Goal: Information Seeking & Learning: Learn about a topic

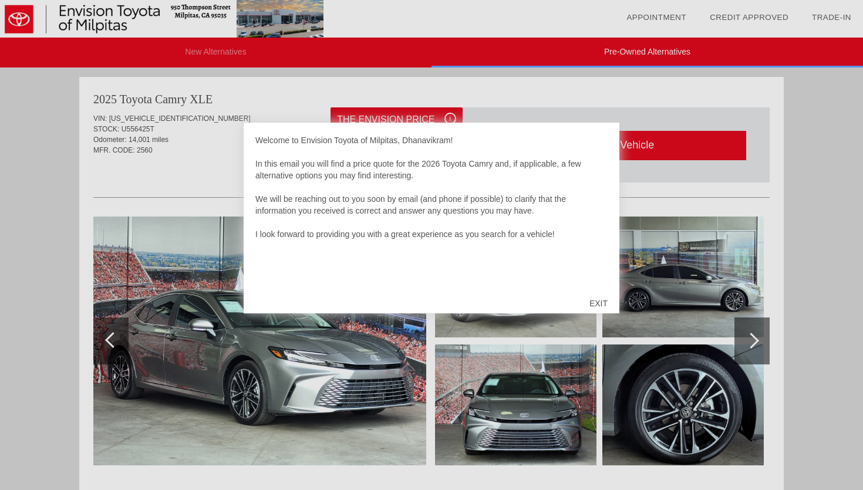
click at [602, 303] on div "EXIT" at bounding box center [599, 303] width 42 height 35
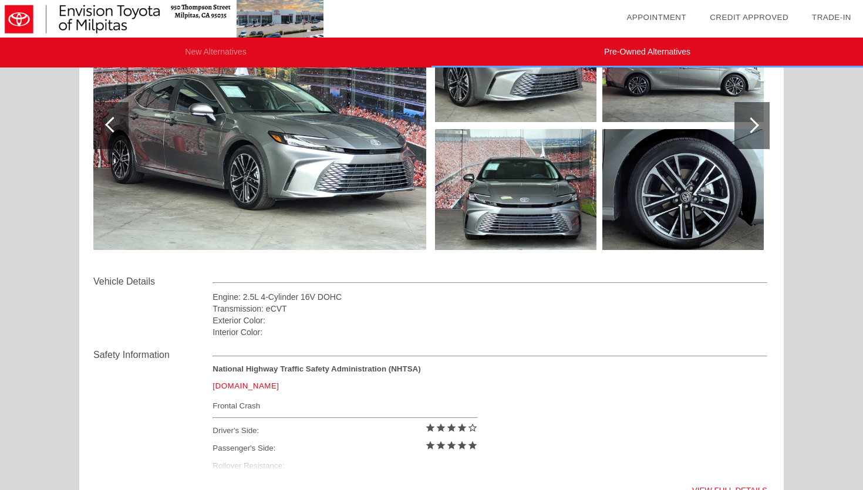
scroll to position [302, 0]
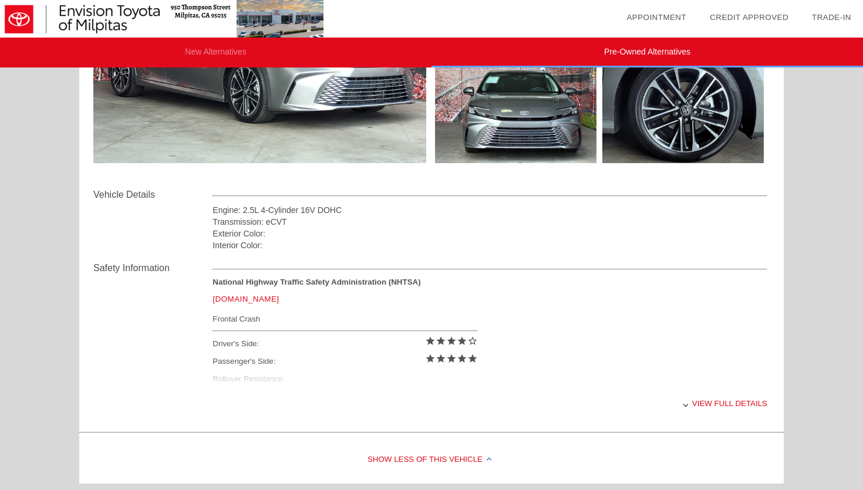
click at [290, 380] on div "National Highway Traffic Safety Administration (NHTSA) [DOMAIN_NAME] Frontal Cr…" at bounding box center [490, 334] width 555 height 112
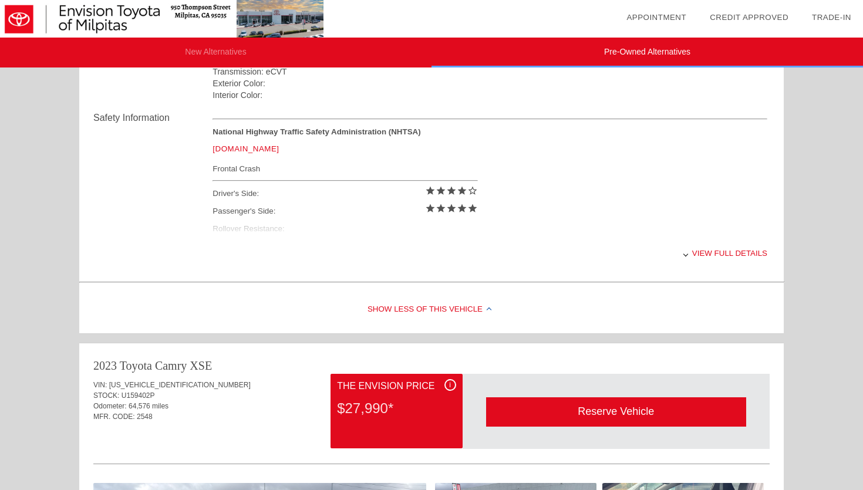
scroll to position [607, 0]
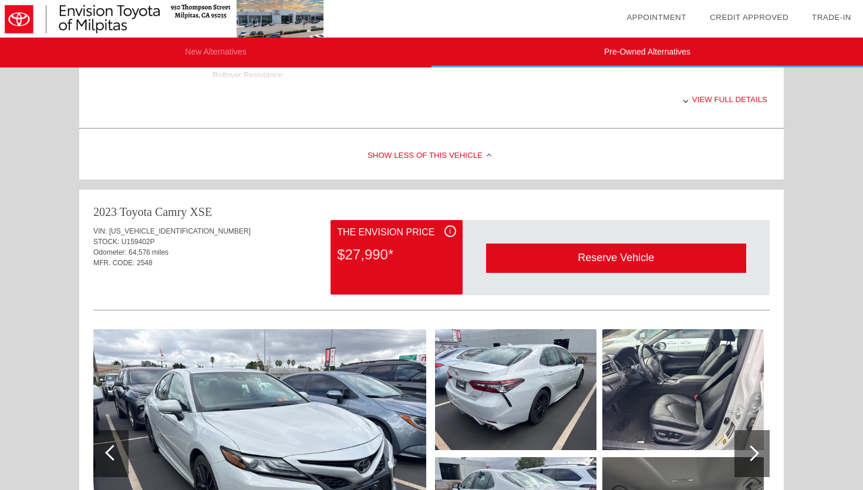
click at [387, 154] on div "Show Less of this Vehicle" at bounding box center [431, 156] width 705 height 47
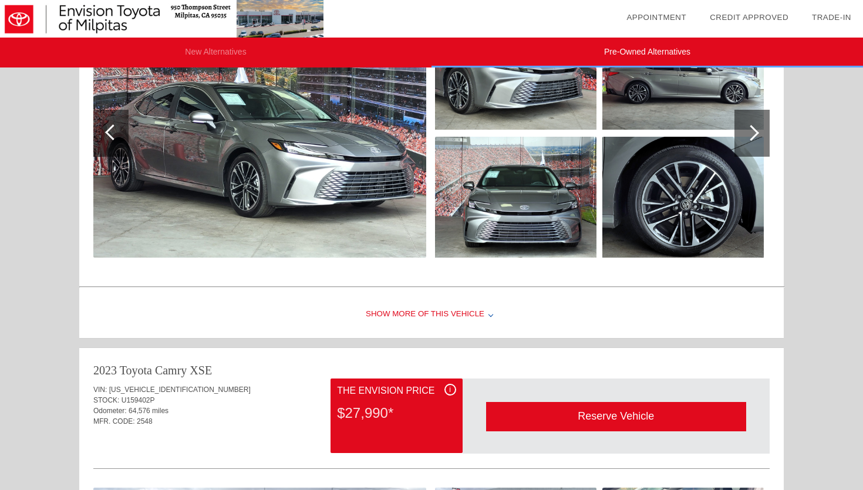
scroll to position [0, 0]
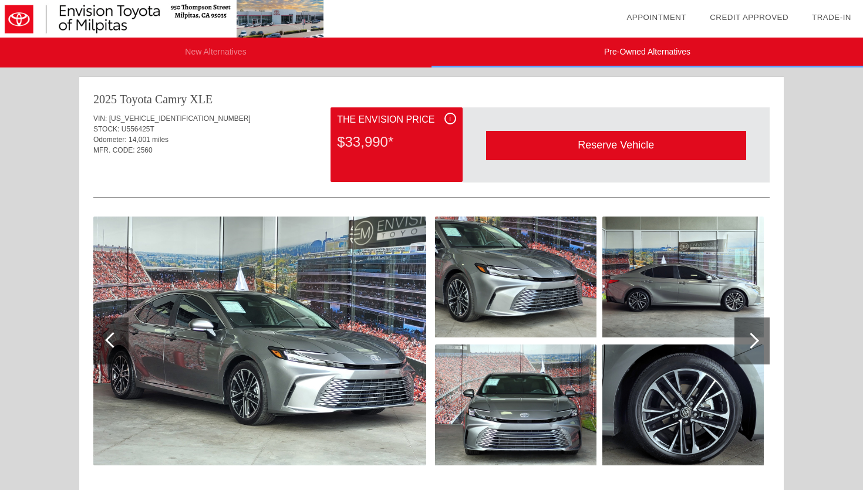
click at [127, 138] on span "Odometer:" at bounding box center [109, 140] width 33 height 8
drag, startPoint x: 130, startPoint y: 138, endPoint x: 170, endPoint y: 138, distance: 39.9
click at [170, 138] on div "Odometer: 14,001 miles" at bounding box center [431, 140] width 677 height 11
click at [169, 138] on span "14,001 miles" at bounding box center [149, 140] width 40 height 8
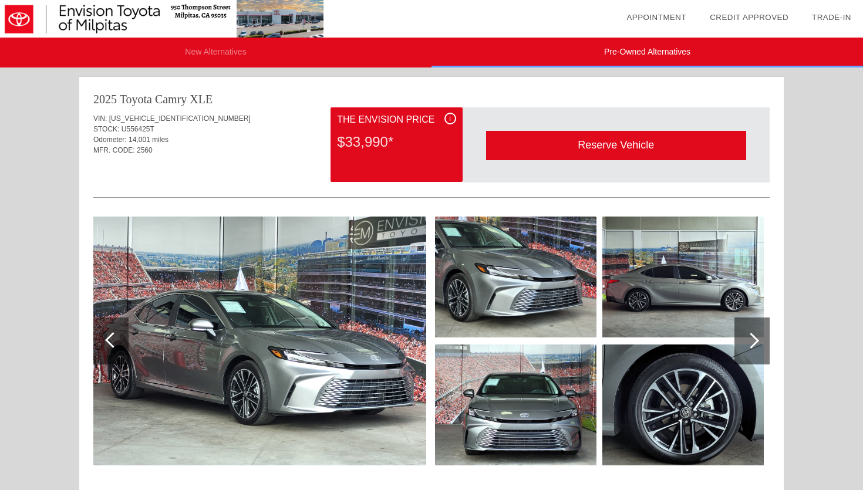
scroll to position [56, 0]
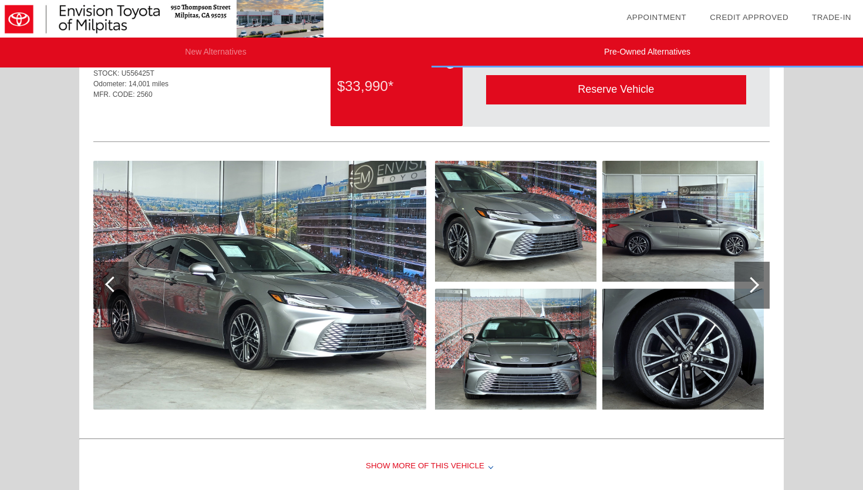
click at [741, 297] on div at bounding box center [752, 285] width 35 height 47
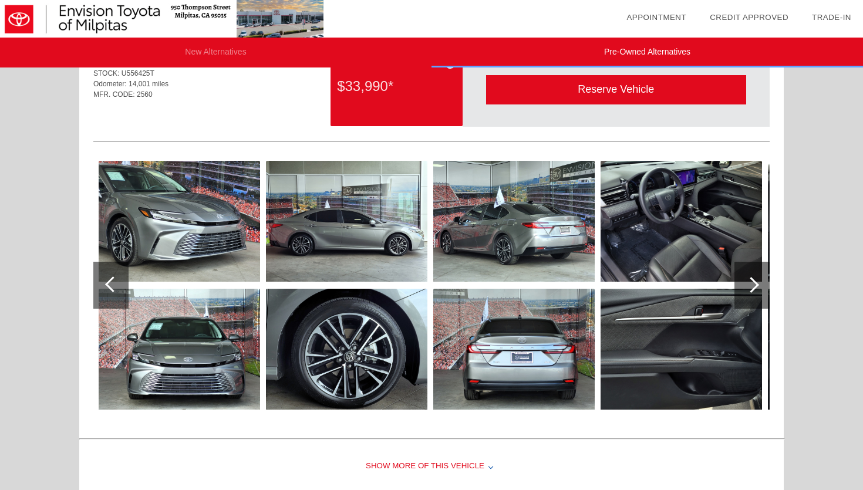
click at [741, 297] on div at bounding box center [752, 285] width 35 height 47
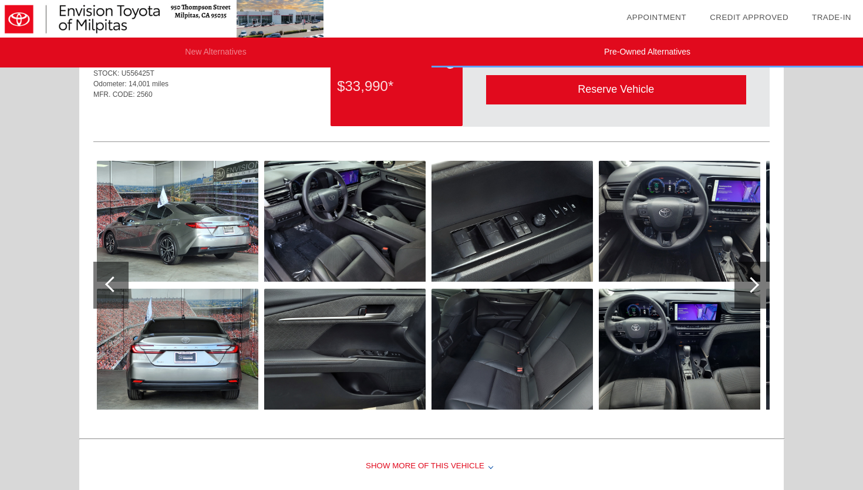
click at [741, 297] on div at bounding box center [752, 285] width 35 height 47
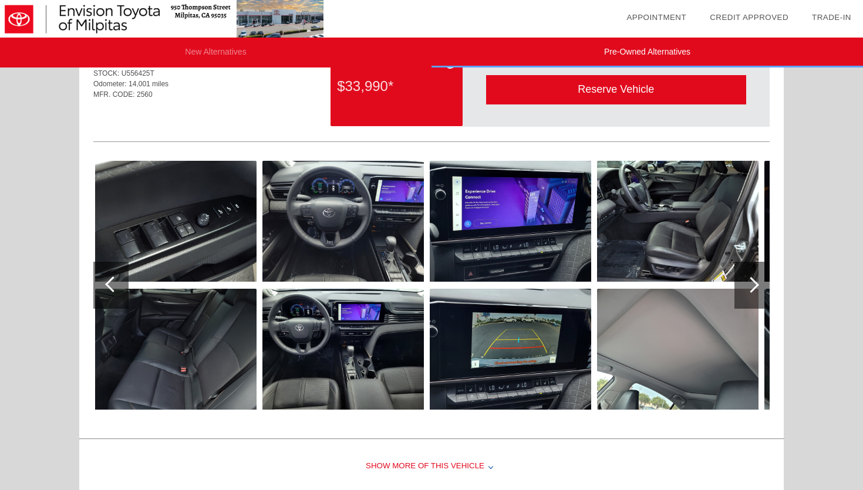
click at [741, 297] on div at bounding box center [752, 285] width 35 height 47
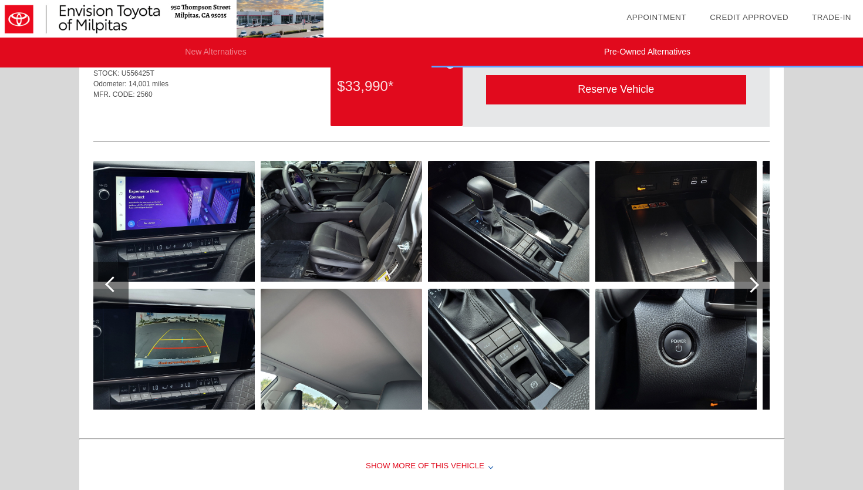
click at [747, 282] on div at bounding box center [752, 285] width 16 height 16
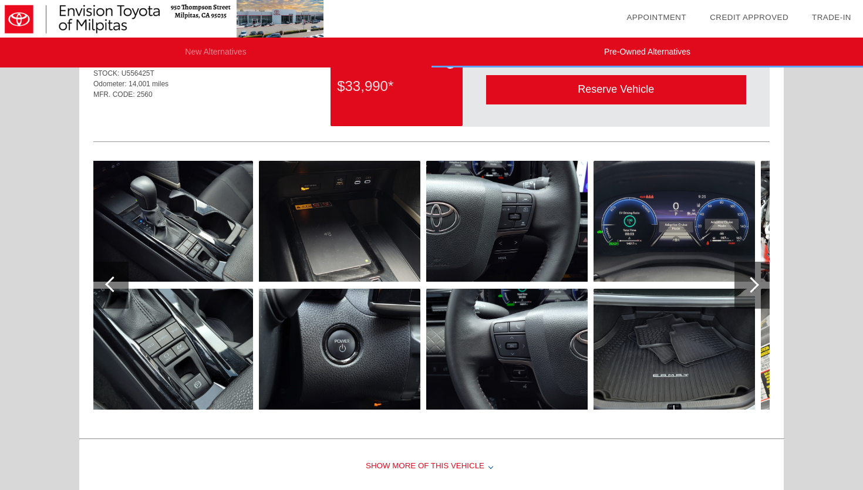
click at [747, 282] on div at bounding box center [752, 285] width 16 height 16
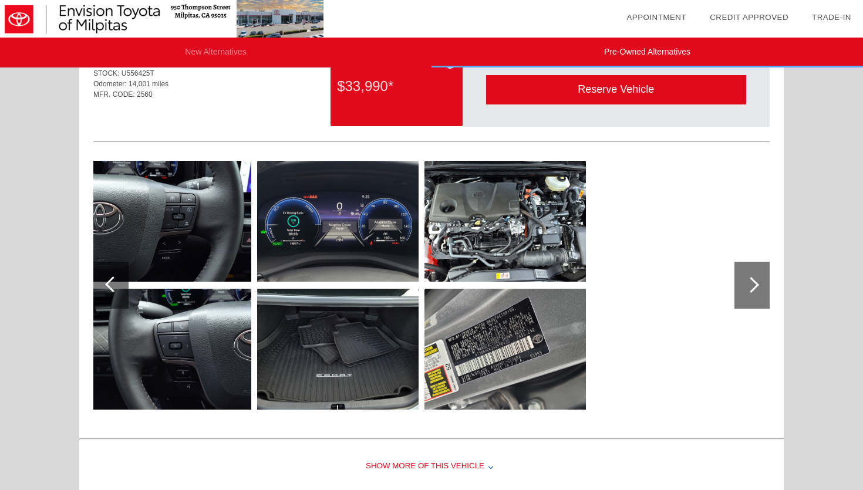
click at [747, 282] on div at bounding box center [752, 285] width 16 height 16
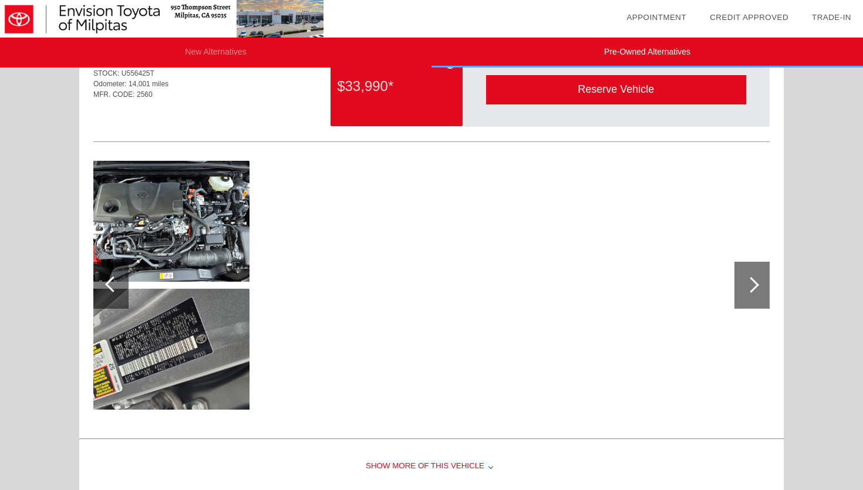
click at [100, 287] on div at bounding box center [110, 285] width 35 height 47
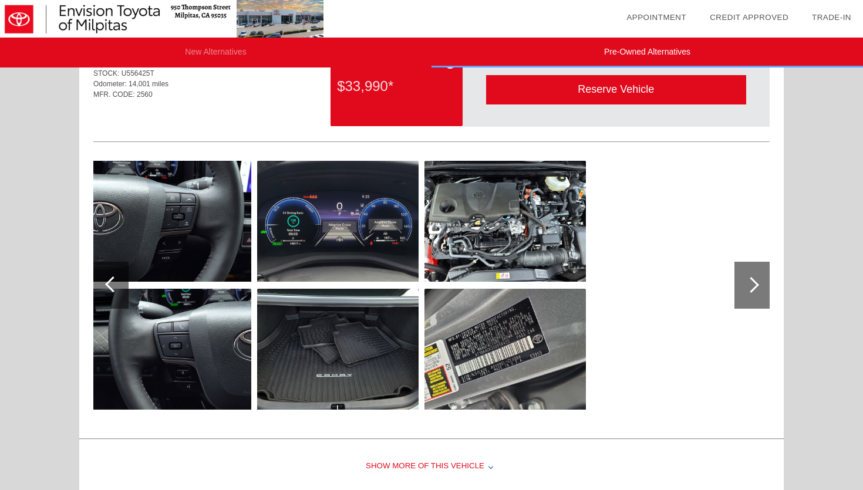
click at [100, 287] on div at bounding box center [110, 285] width 35 height 47
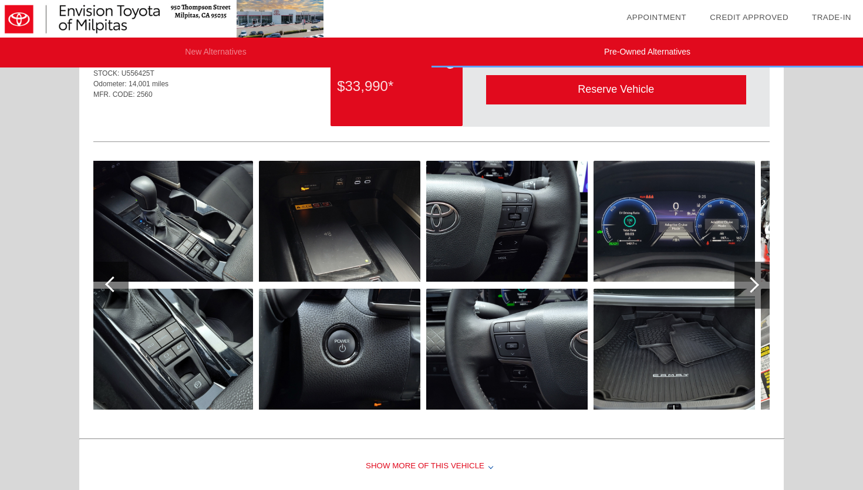
click at [100, 287] on div at bounding box center [110, 285] width 35 height 47
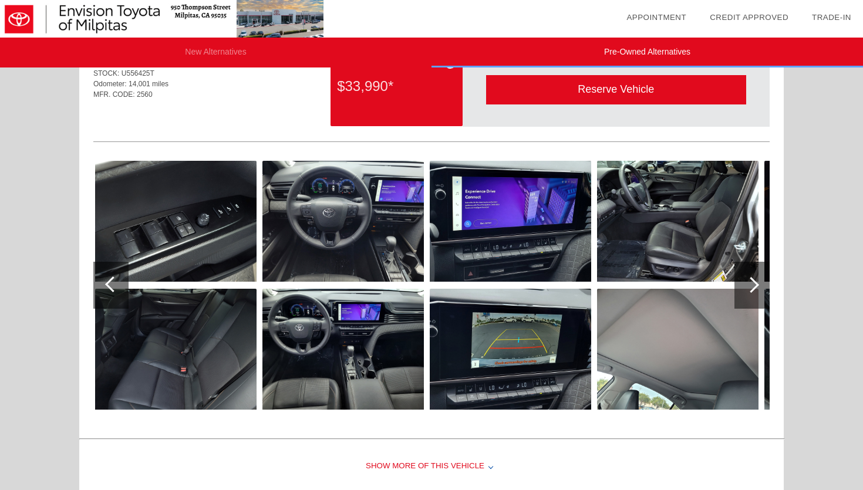
click at [100, 287] on div at bounding box center [110, 285] width 35 height 47
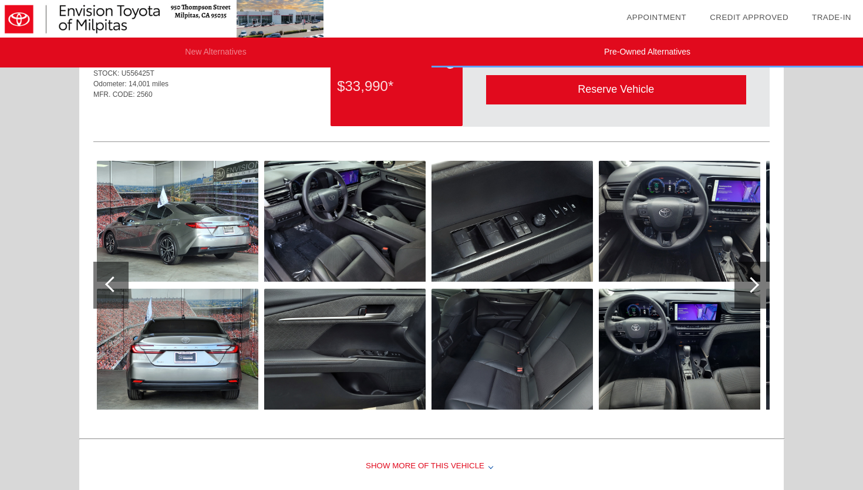
click at [100, 287] on div at bounding box center [110, 285] width 35 height 47
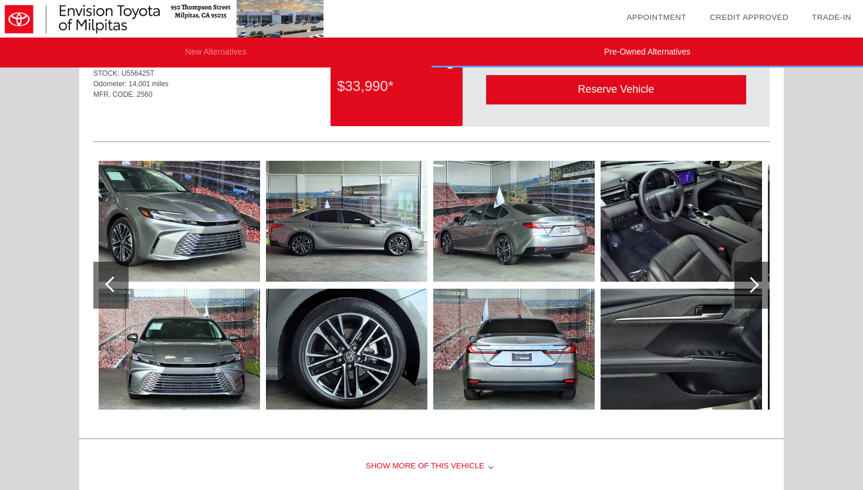
click at [100, 287] on div at bounding box center [110, 285] width 35 height 47
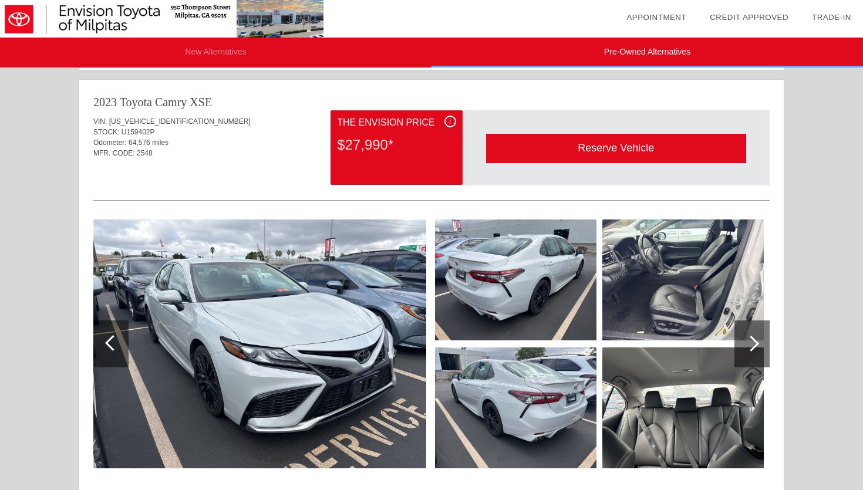
scroll to position [475, 0]
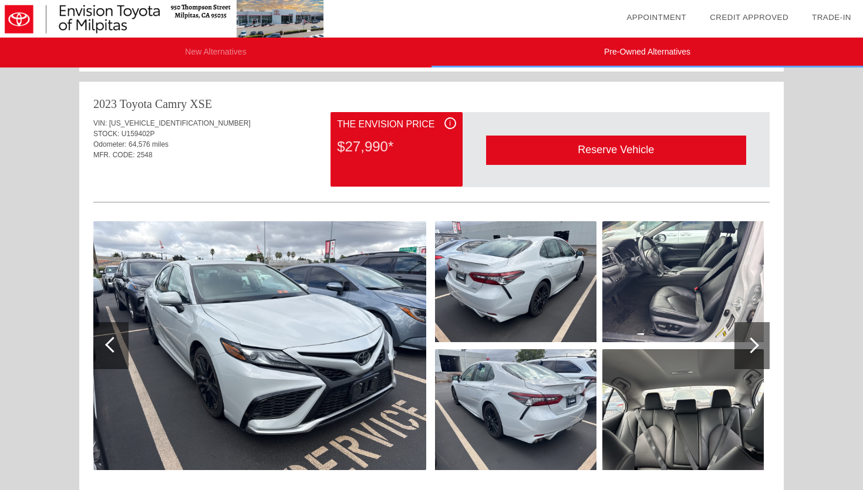
click at [749, 341] on div at bounding box center [752, 346] width 16 height 16
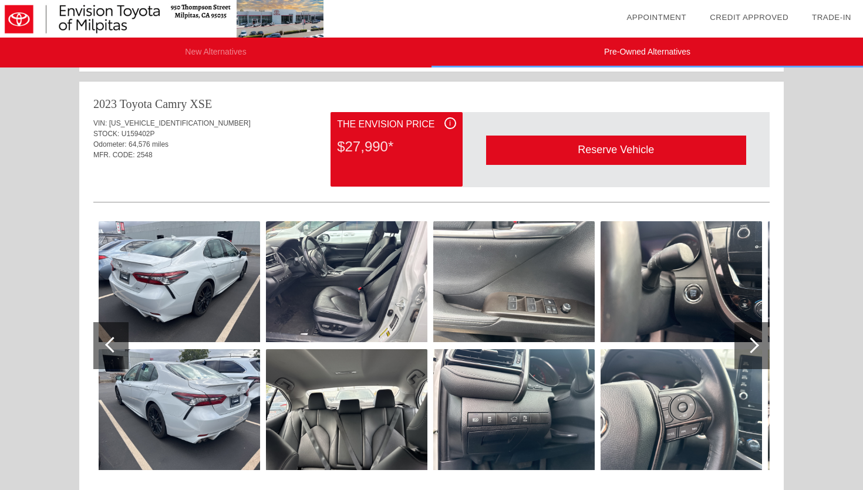
click at [749, 341] on div at bounding box center [752, 346] width 16 height 16
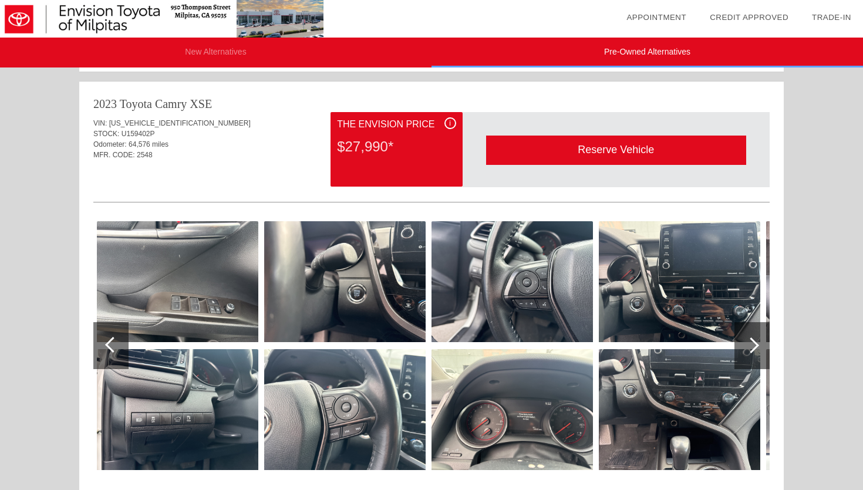
click at [749, 341] on div at bounding box center [752, 346] width 16 height 16
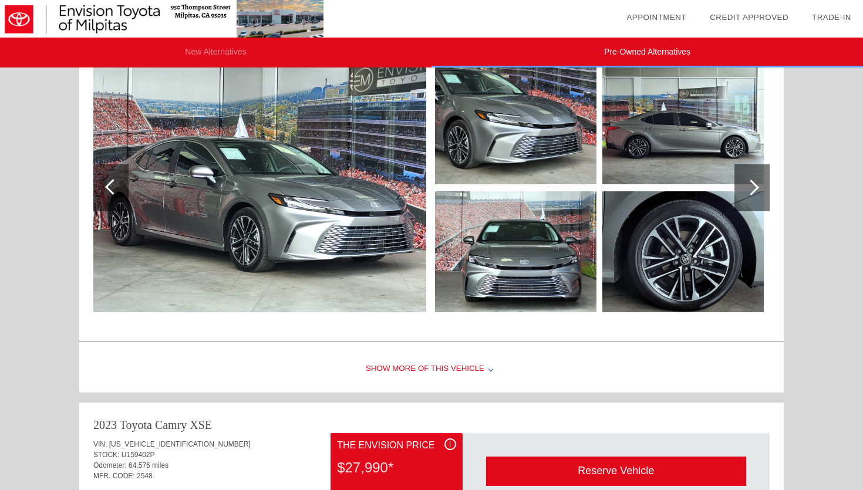
scroll to position [0, 0]
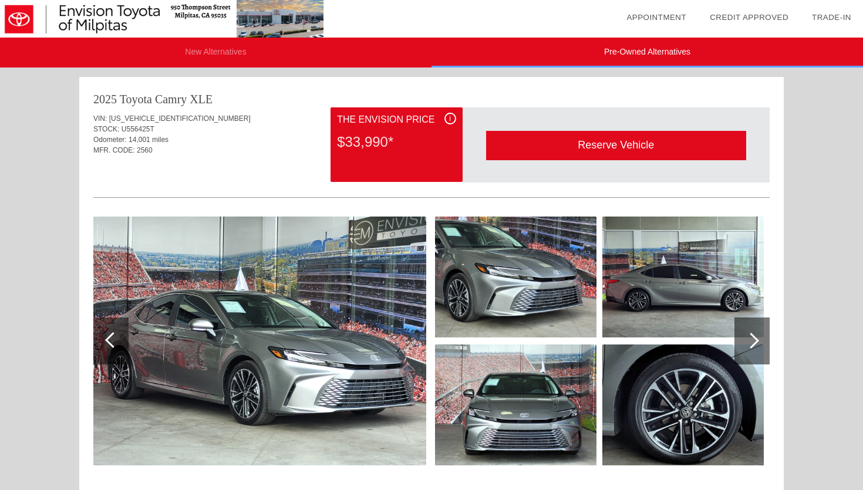
click at [747, 340] on div at bounding box center [752, 341] width 16 height 16
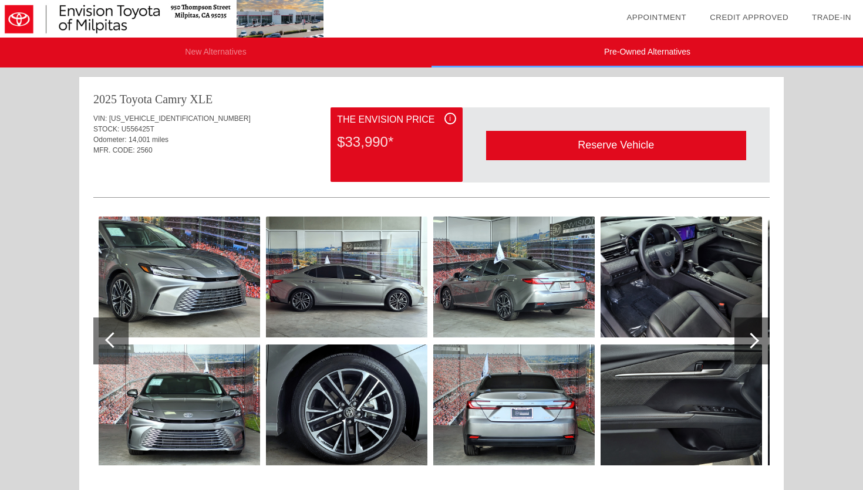
click at [747, 340] on div at bounding box center [752, 341] width 16 height 16
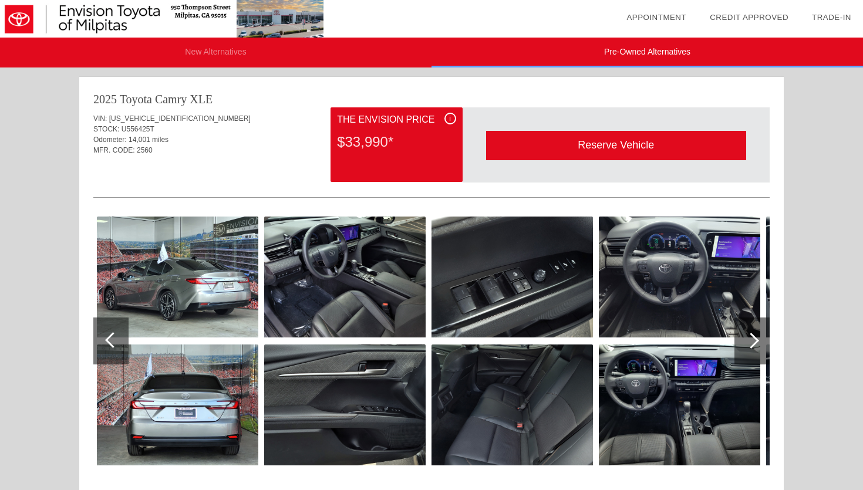
click at [747, 340] on div at bounding box center [752, 341] width 16 height 16
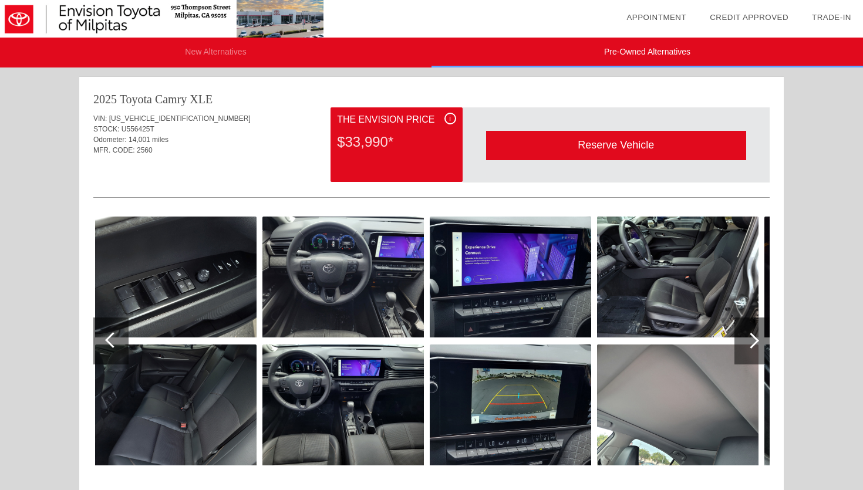
click at [747, 340] on div at bounding box center [752, 341] width 16 height 16
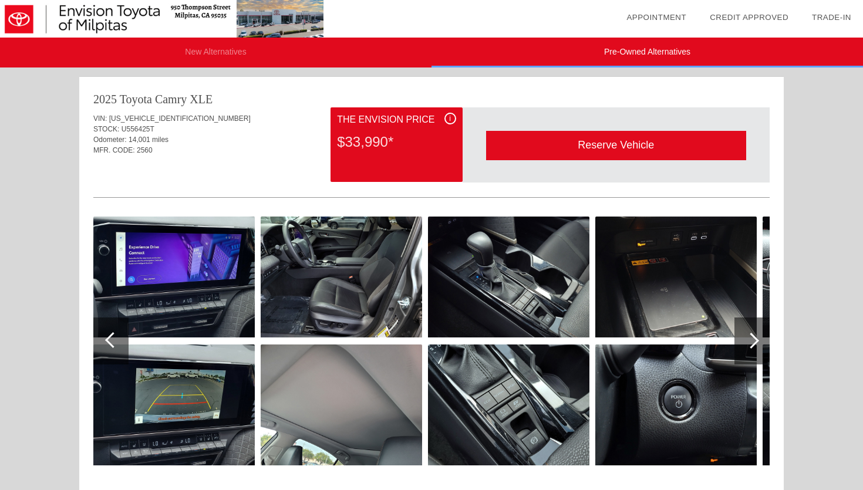
click at [744, 339] on div at bounding box center [752, 341] width 35 height 47
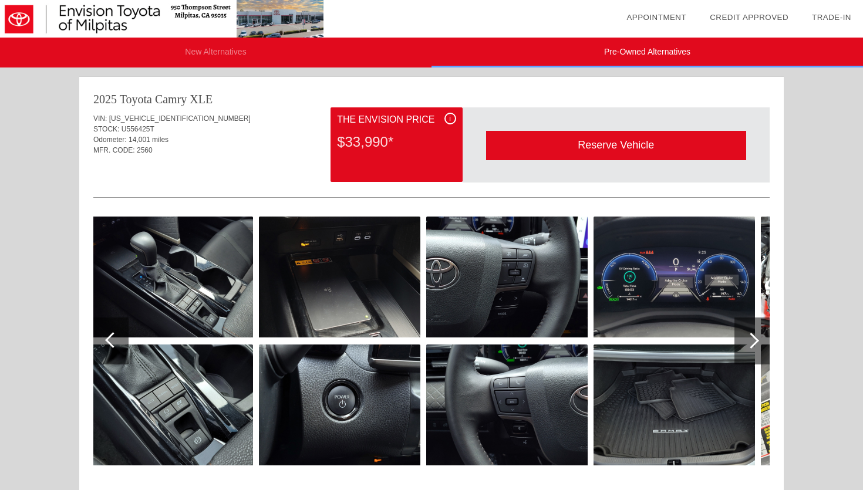
click at [744, 339] on div at bounding box center [752, 341] width 35 height 47
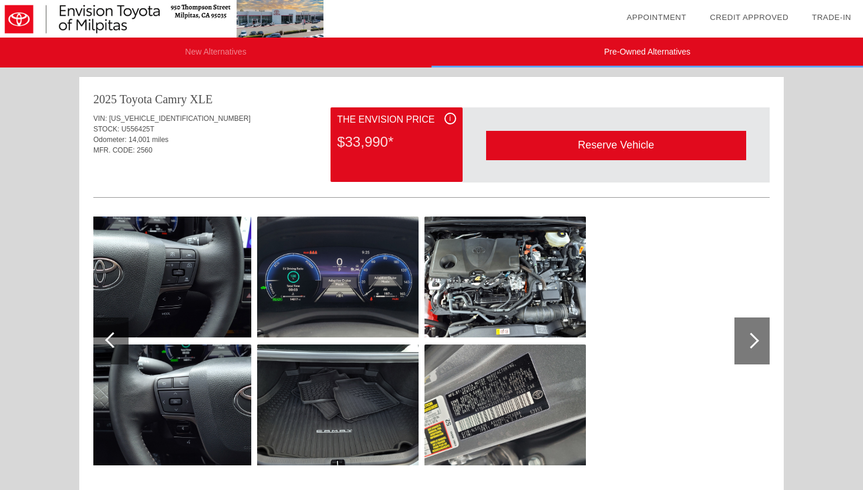
click at [744, 339] on div at bounding box center [752, 341] width 35 height 47
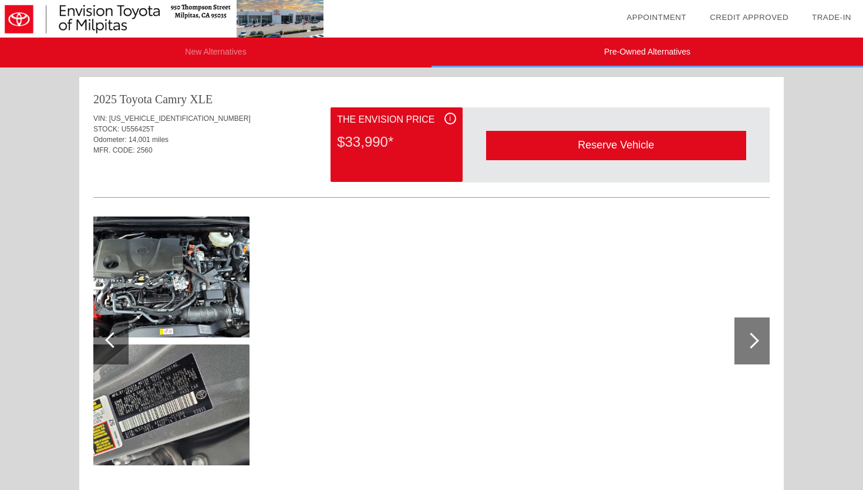
click at [744, 339] on div at bounding box center [752, 341] width 35 height 47
click at [150, 98] on div "2025 Toyota Camry" at bounding box center [139, 99] width 93 height 16
click at [243, 52] on li "New Alternatives" at bounding box center [216, 53] width 432 height 30
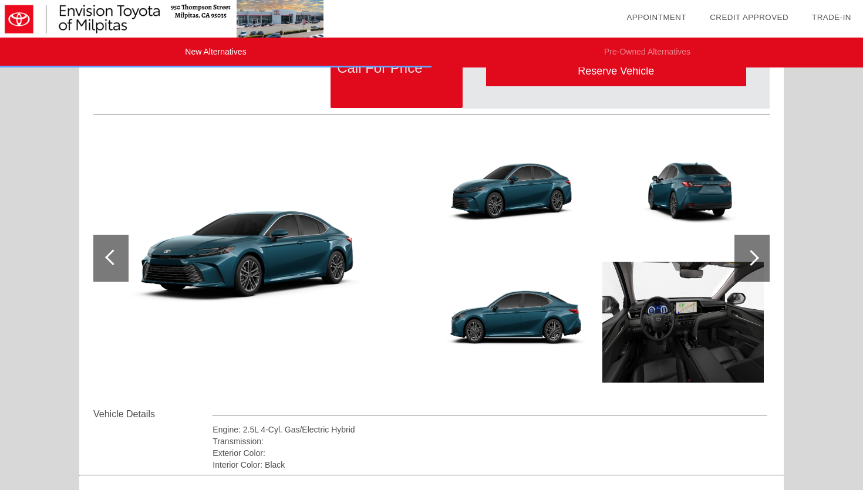
scroll to position [82, 0]
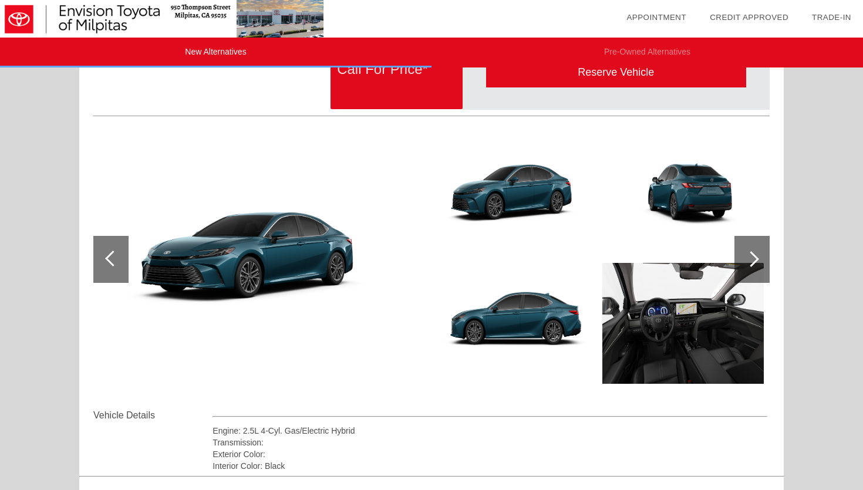
click at [767, 273] on div at bounding box center [752, 259] width 35 height 47
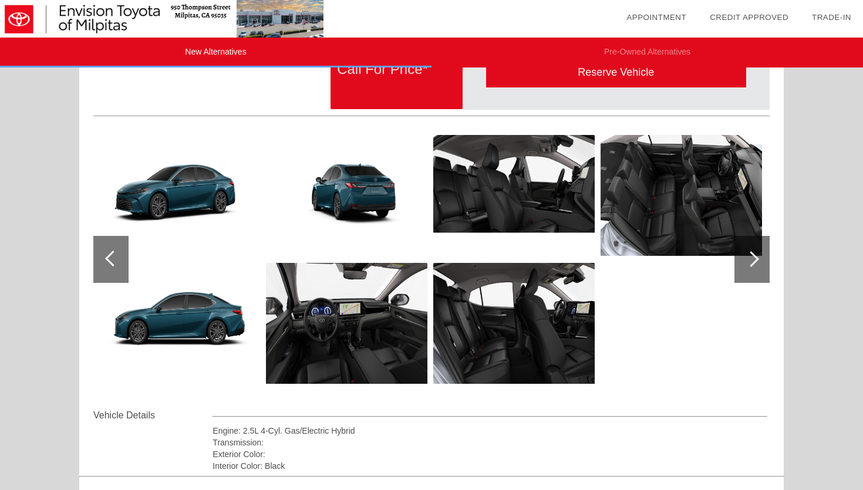
click at [765, 265] on div at bounding box center [752, 259] width 35 height 47
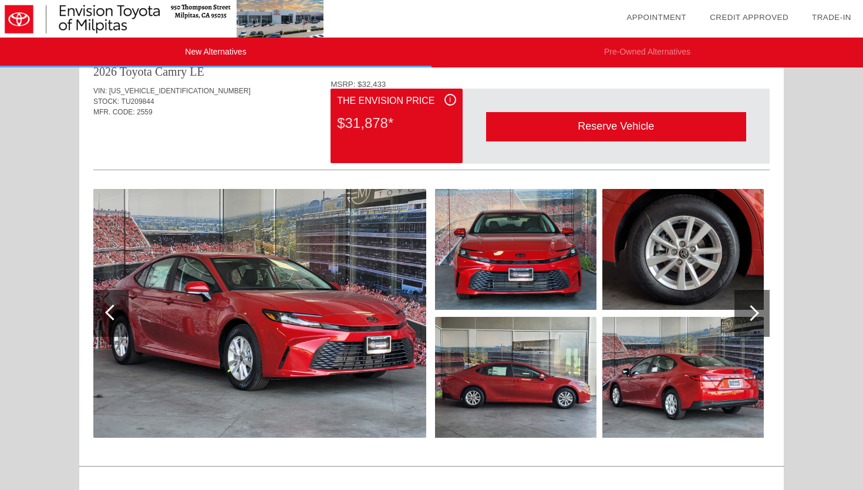
scroll to position [1051, 0]
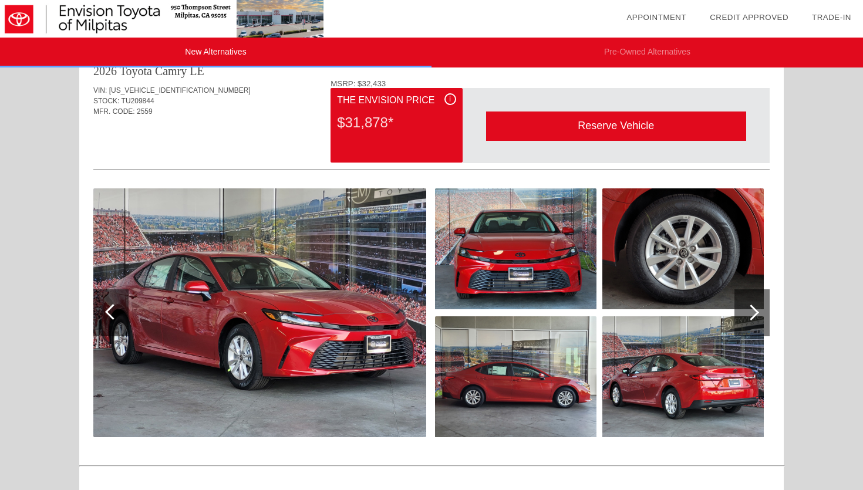
click at [747, 317] on div at bounding box center [752, 313] width 35 height 47
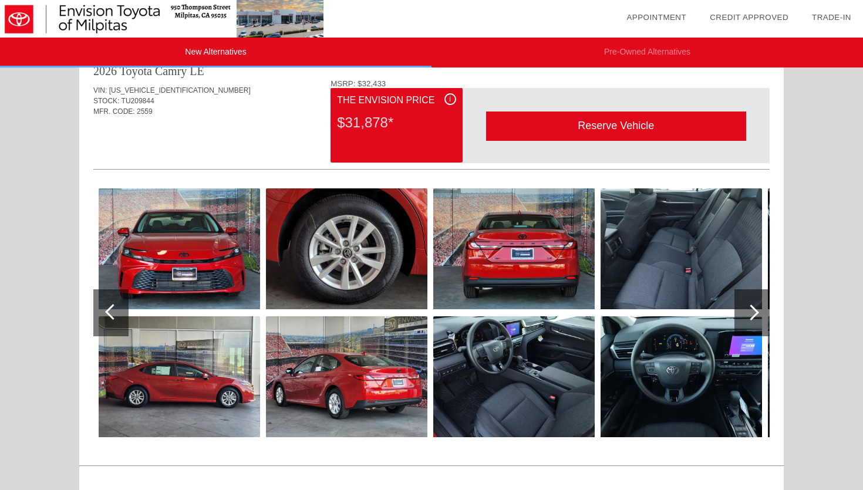
click at [747, 317] on div at bounding box center [752, 313] width 35 height 47
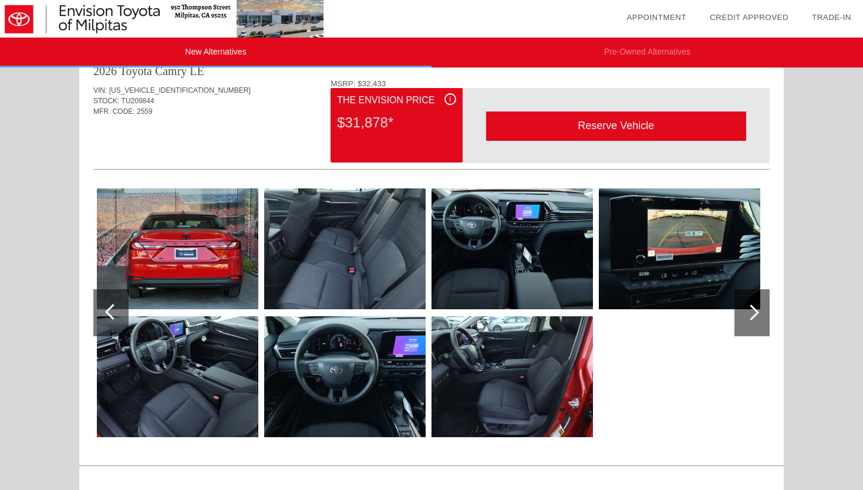
click at [747, 317] on div at bounding box center [752, 313] width 35 height 47
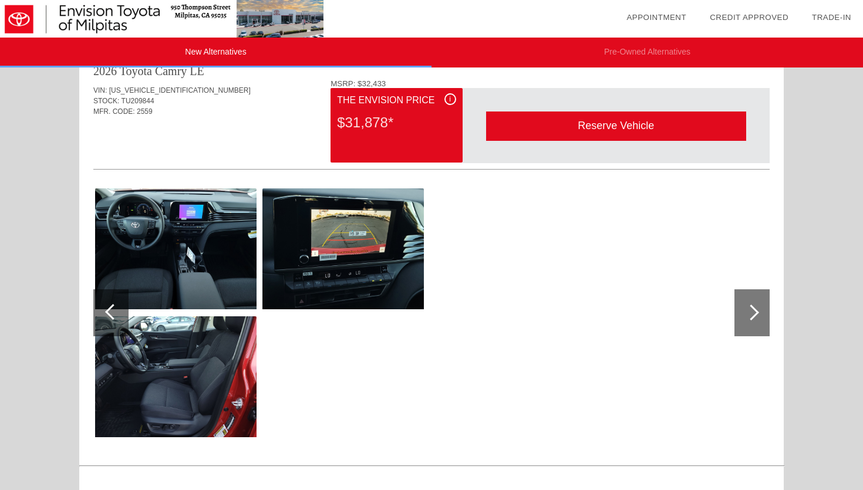
click at [747, 317] on div at bounding box center [752, 313] width 35 height 47
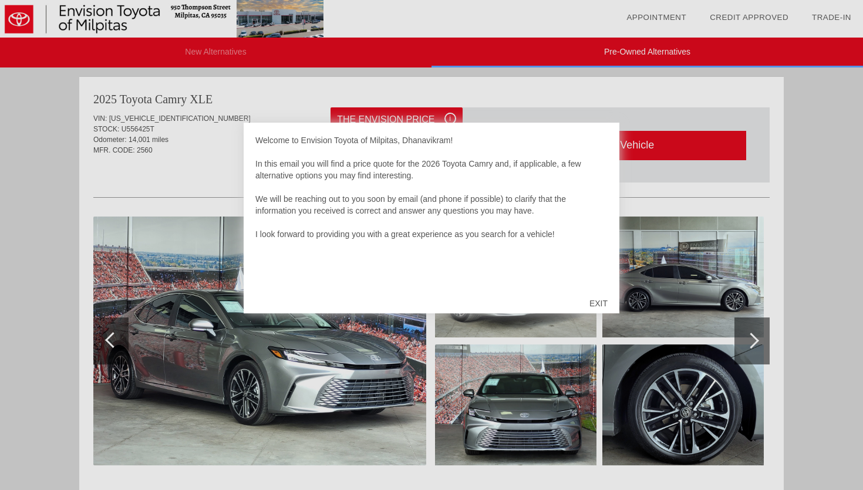
click at [598, 302] on div "EXIT" at bounding box center [599, 303] width 42 height 35
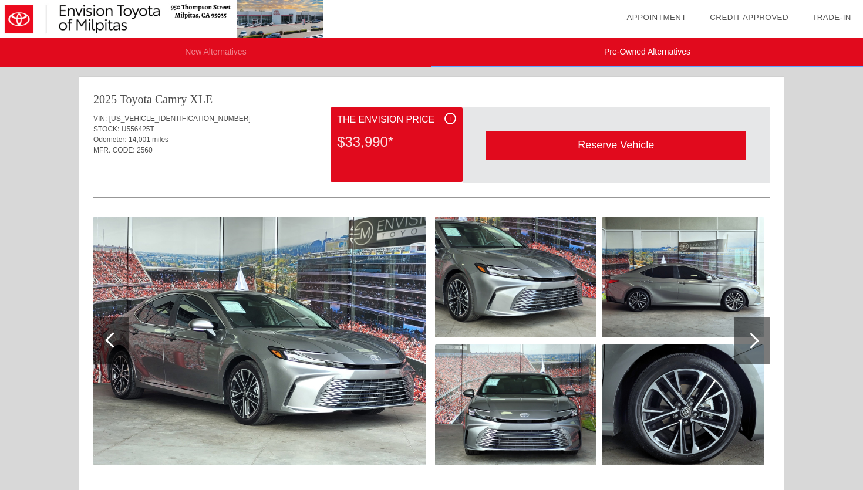
click at [115, 118] on span "[US_VEHICLE_IDENTIFICATION_NUMBER]" at bounding box center [180, 119] width 142 height 8
copy span "[US_VEHICLE_IDENTIFICATION_NUMBER]"
click at [334, 335] on img at bounding box center [259, 341] width 333 height 249
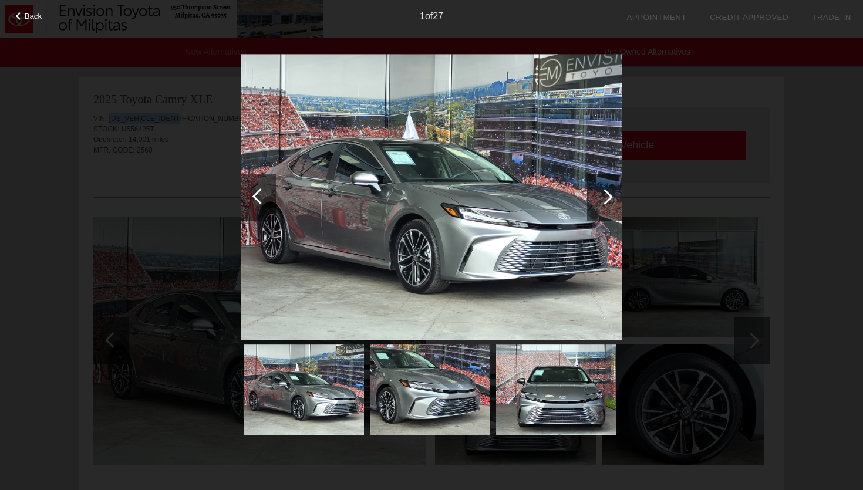
click at [587, 197] on div at bounding box center [604, 197] width 35 height 47
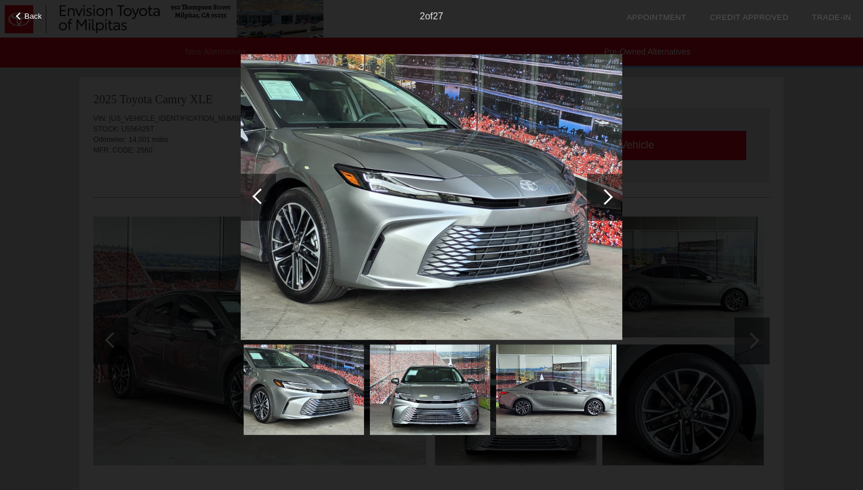
click at [587, 197] on div at bounding box center [604, 197] width 35 height 47
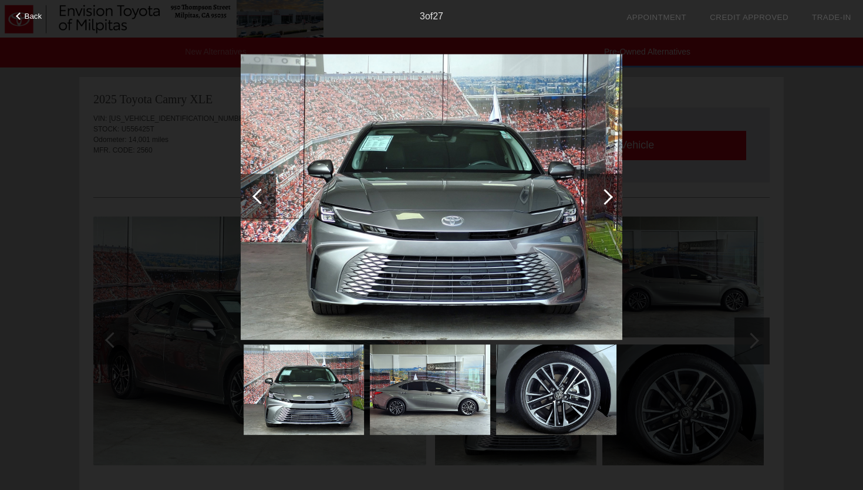
click at [587, 197] on div at bounding box center [604, 197] width 35 height 47
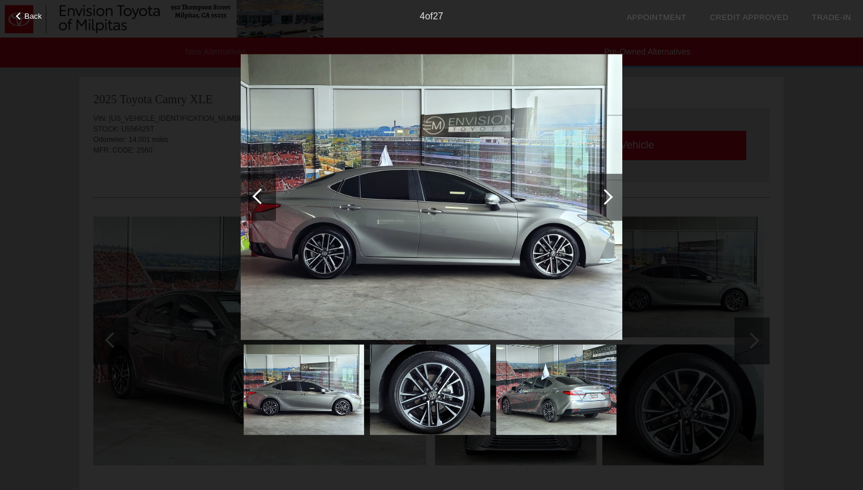
click at [587, 197] on div at bounding box center [604, 197] width 35 height 47
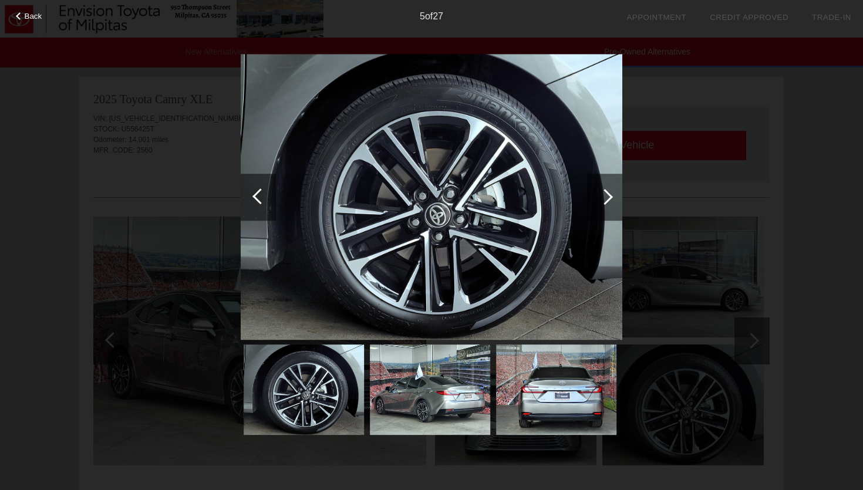
click at [587, 197] on div at bounding box center [604, 197] width 35 height 47
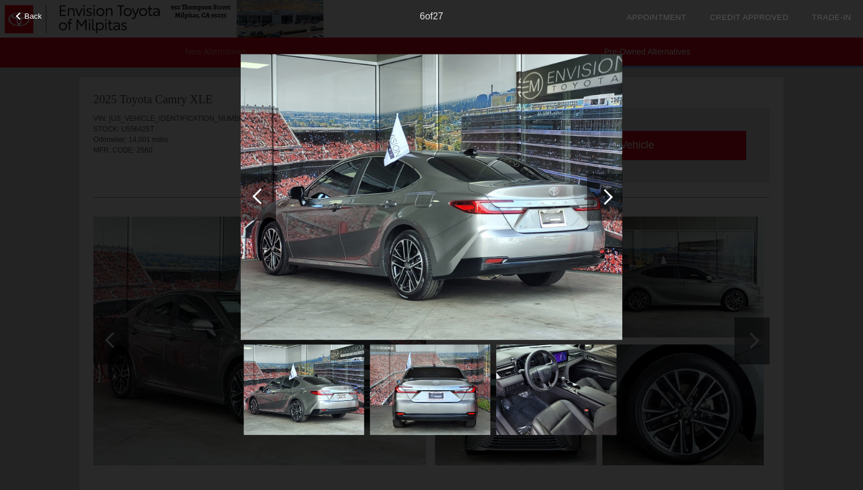
click at [587, 197] on div at bounding box center [604, 197] width 35 height 47
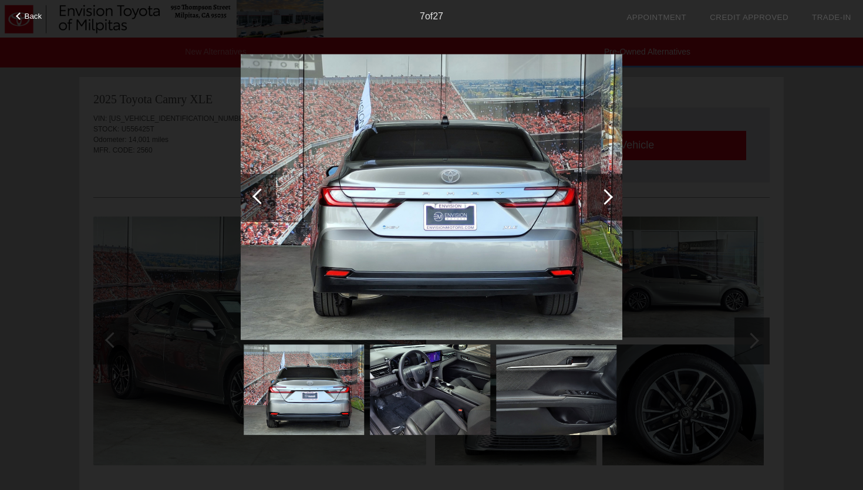
click at [587, 197] on div at bounding box center [604, 197] width 35 height 47
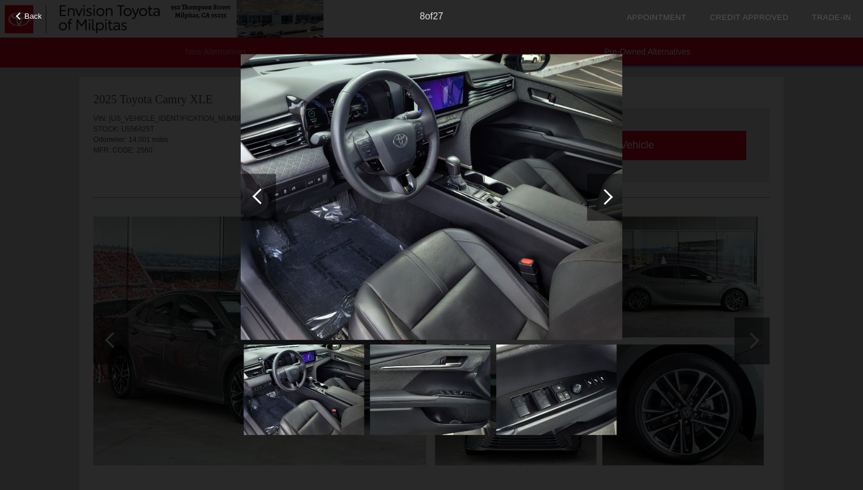
click at [587, 197] on div at bounding box center [604, 197] width 35 height 47
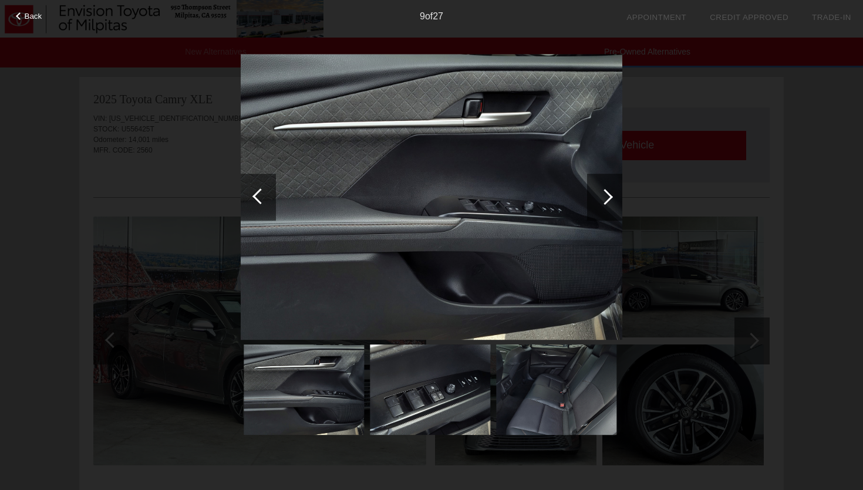
click at [587, 197] on div at bounding box center [604, 197] width 35 height 47
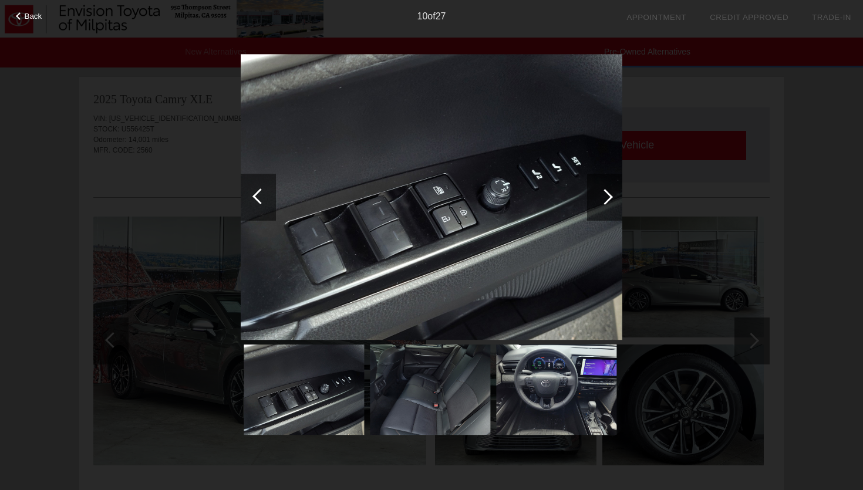
click at [587, 197] on div at bounding box center [604, 197] width 35 height 47
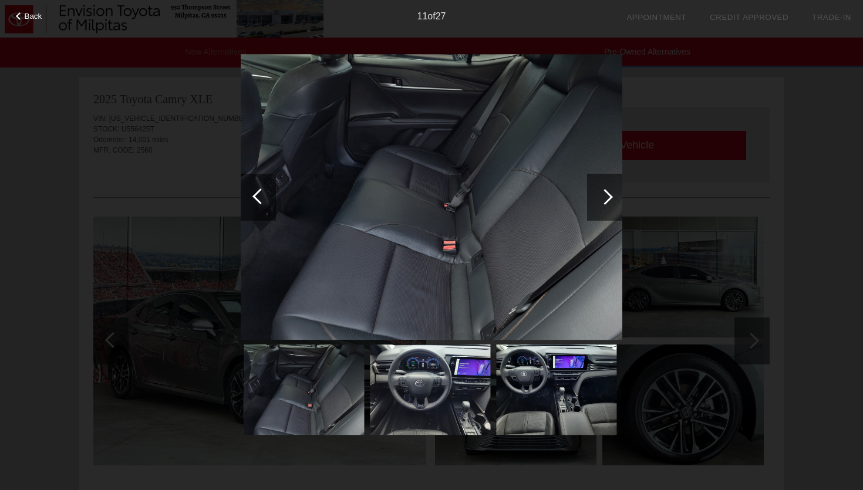
click at [587, 197] on div at bounding box center [604, 197] width 35 height 47
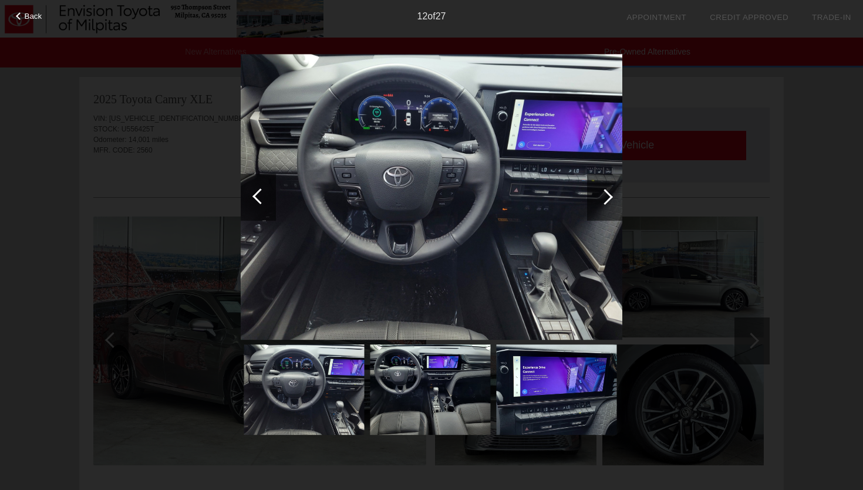
click at [587, 197] on div at bounding box center [604, 197] width 35 height 47
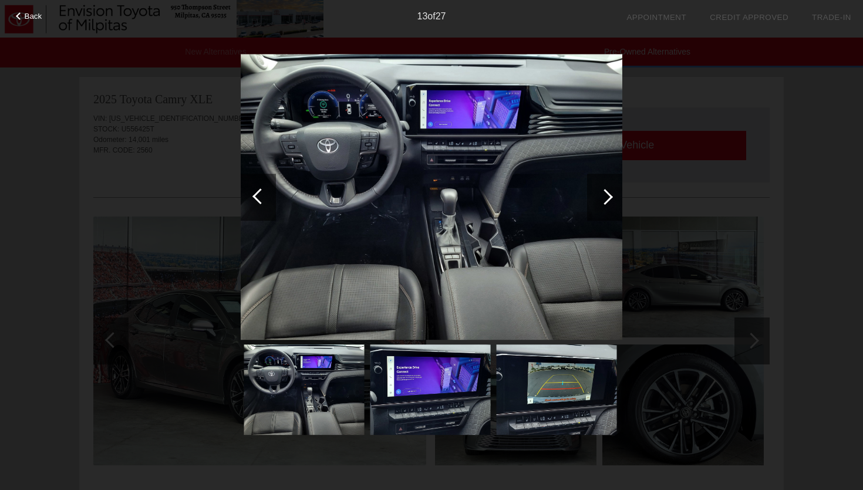
click at [587, 197] on div at bounding box center [604, 197] width 35 height 47
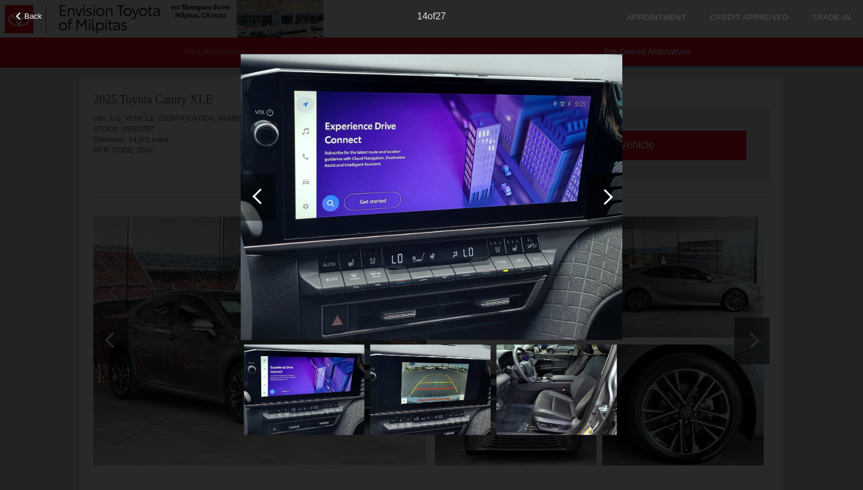
click at [196, 371] on div "Back 14 of 27" at bounding box center [431, 245] width 863 height 490
